Goal: Book appointment/travel/reservation

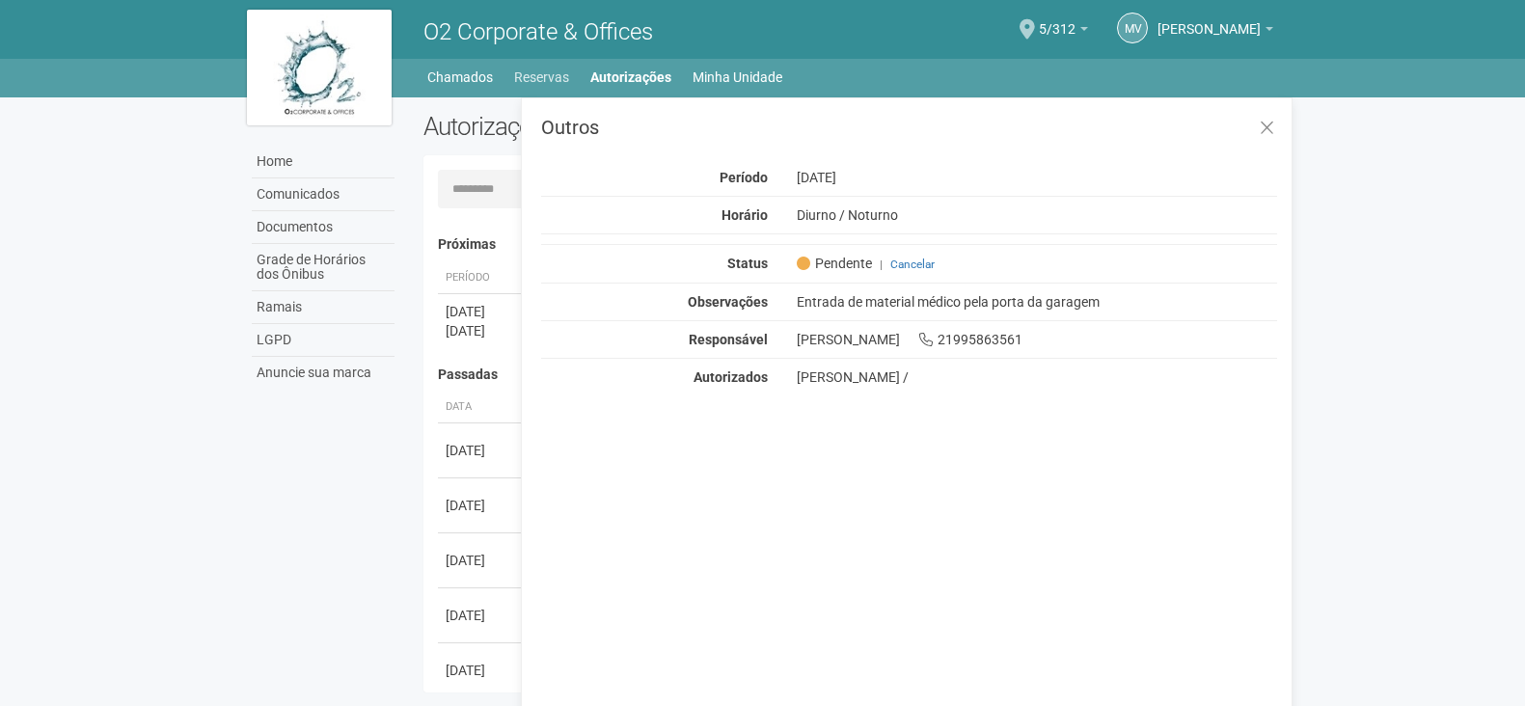
scroll to position [30, 0]
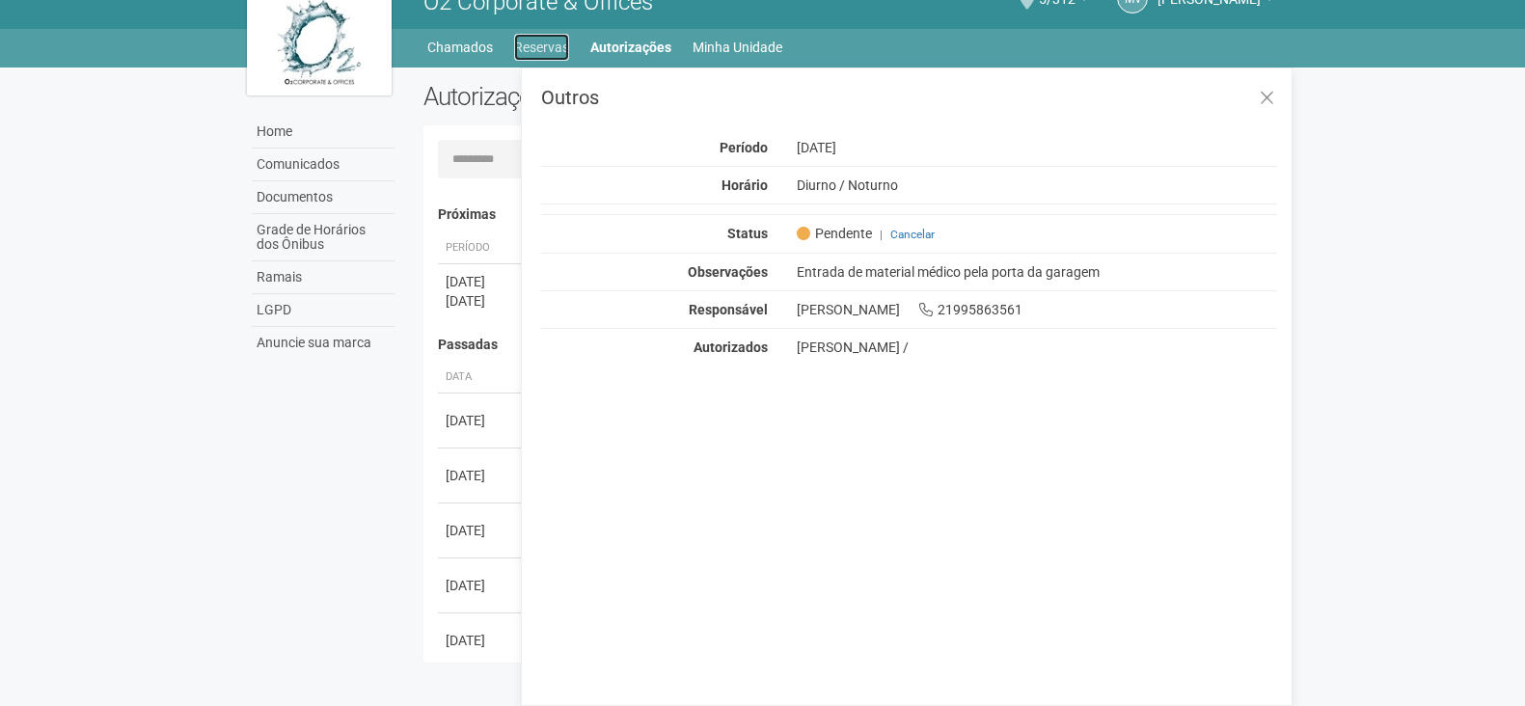
click at [532, 48] on link "Reservas" at bounding box center [541, 47] width 55 height 27
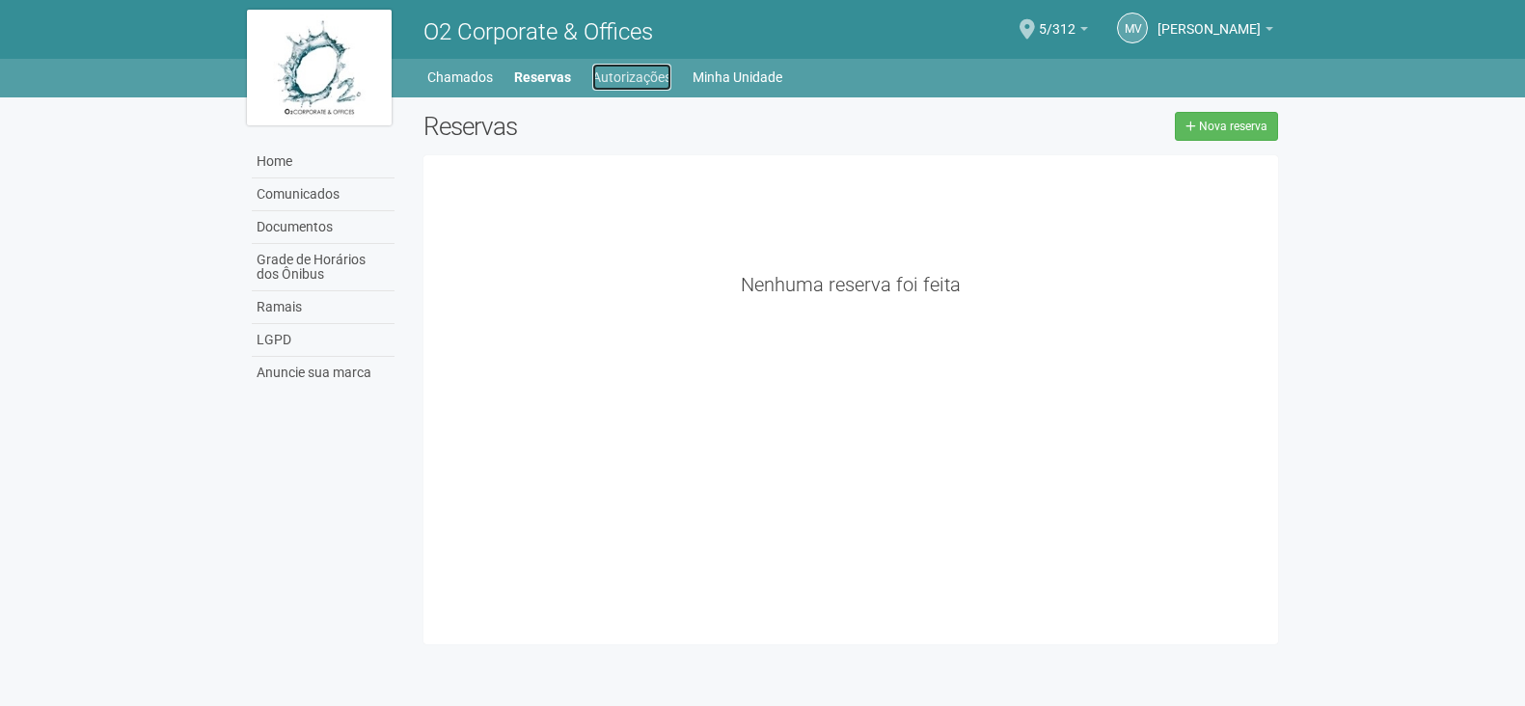
click at [625, 79] on link "Autorizações" at bounding box center [631, 77] width 79 height 27
